Goal: Information Seeking & Learning: Learn about a topic

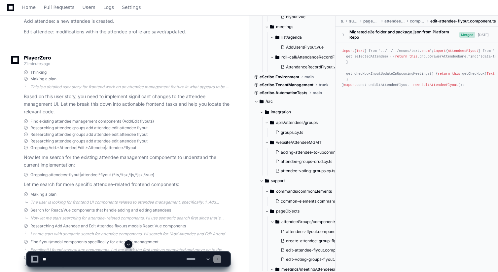
scroll to position [195, 0]
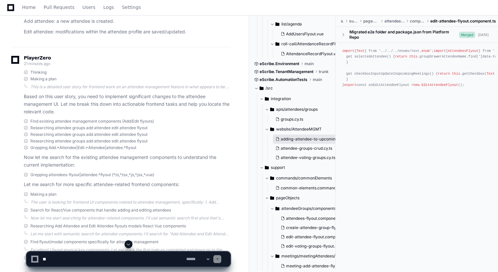
click at [297, 138] on span "adding-attendee-to-upcoming-meetings.cy.ts" at bounding box center [324, 138] width 86 height 5
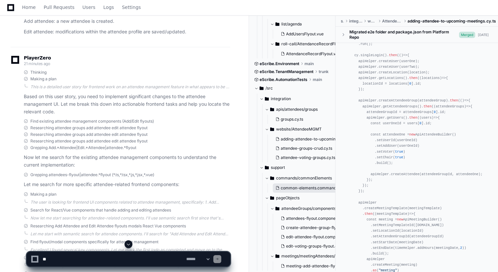
scroll to position [728, 0]
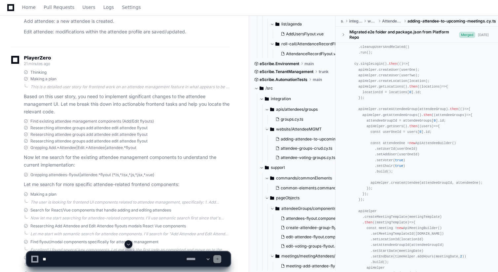
click at [264, 168] on span at bounding box center [262, 168] width 4 height 4
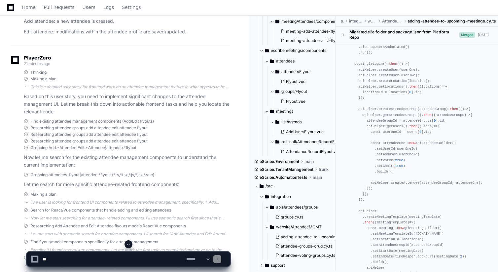
scroll to position [97, 0]
click at [258, 186] on span at bounding box center [256, 186] width 4 height 4
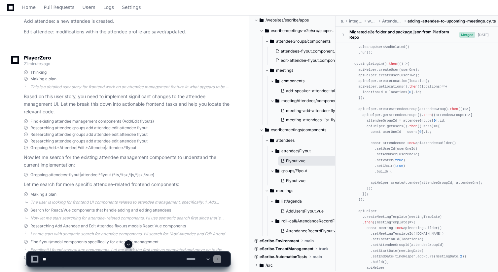
scroll to position [0, 0]
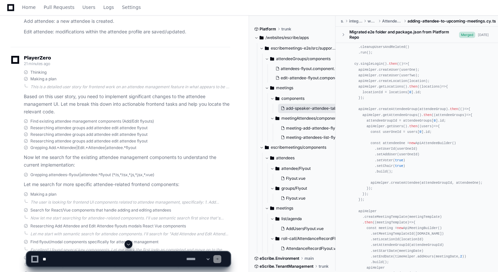
click at [291, 107] on span "add-speaker-attendee-tab-flyout.component.ts" at bounding box center [331, 108] width 90 height 5
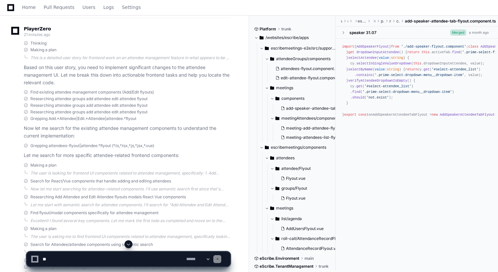
scroll to position [1495, 0]
click at [413, 21] on span "add-speaker-attendee-tab-flyout.component.ts" at bounding box center [450, 21] width 91 height 5
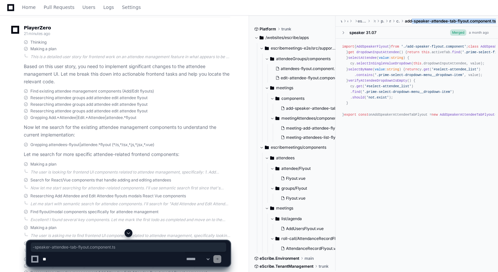
drag, startPoint x: 413, startPoint y: 21, endPoint x: 496, endPoint y: 21, distance: 83.0
click at [496, 21] on span "add-speaker-attendee-tab-flyout.component.ts" at bounding box center [450, 21] width 91 height 5
copy span "-speaker-attendee-tab-flyout.component.ts"
click at [387, 105] on div "import { AddSpeakerFlyout } from './add-speaker-flyout.component' ; class AddSp…" at bounding box center [416, 81] width 149 height 74
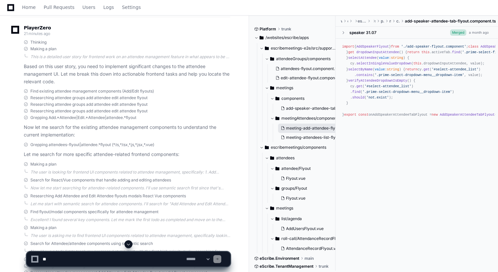
click at [306, 124] on button "meeting-add-attendee-flyout.component.ts" at bounding box center [313, 128] width 70 height 9
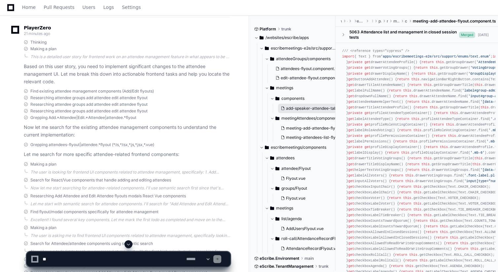
click at [289, 106] on span "add-speaker-attendee-tab-flyout.component.ts" at bounding box center [331, 108] width 90 height 5
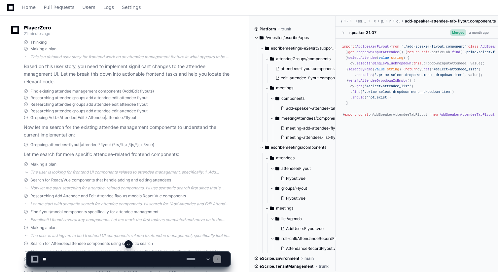
click at [262, 49] on span at bounding box center [262, 48] width 4 height 4
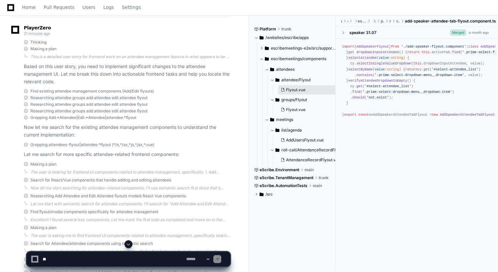
click at [301, 85] on button "Flyout.vue" at bounding box center [307, 89] width 59 height 9
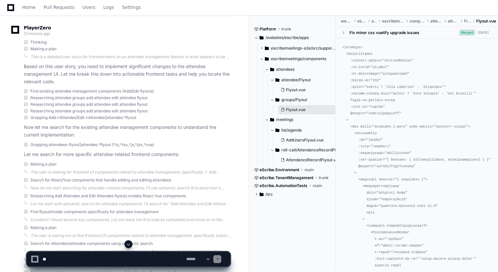
click at [295, 113] on button "Flyout.vue" at bounding box center [307, 109] width 59 height 9
